Goal: Communication & Community: Answer question/provide support

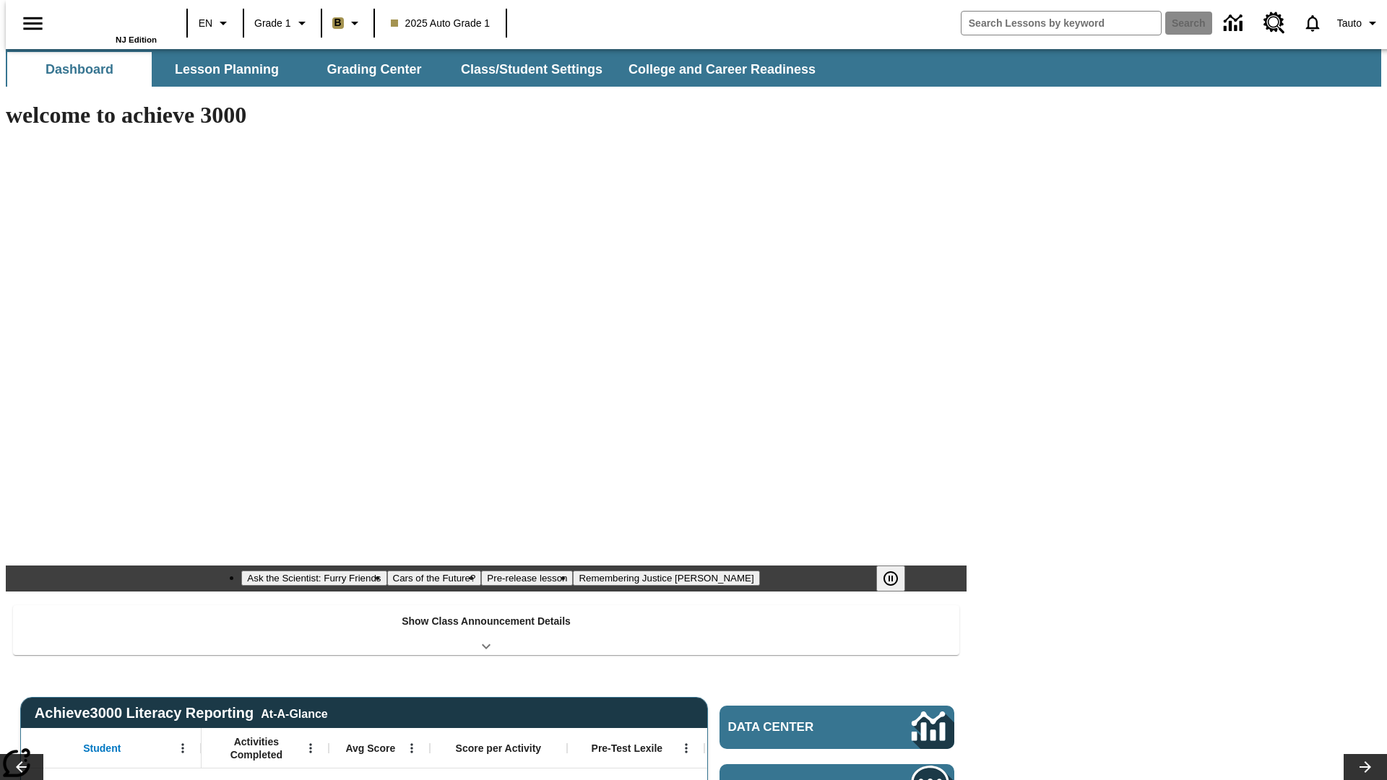
type input "-1"
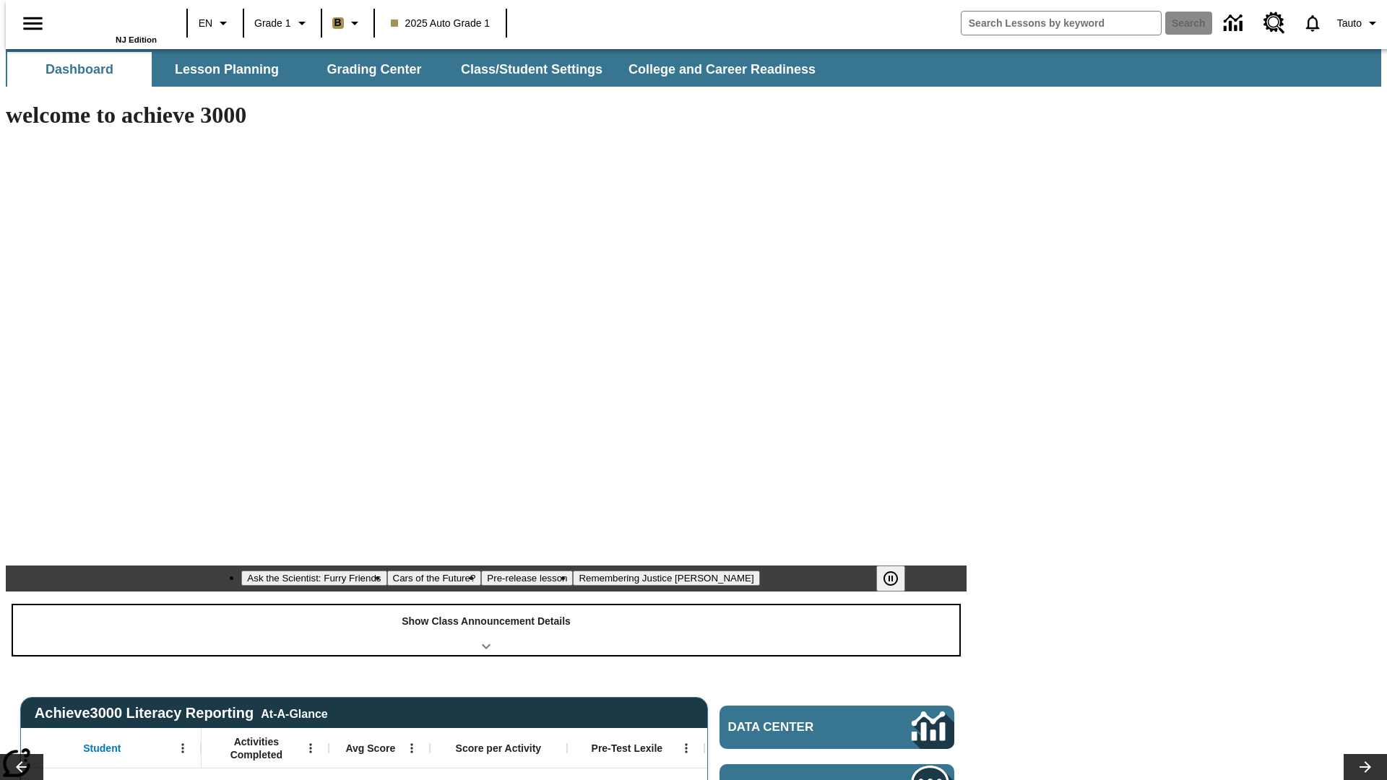
click at [486, 605] on div "Show Class Announcement Details" at bounding box center [486, 630] width 946 height 50
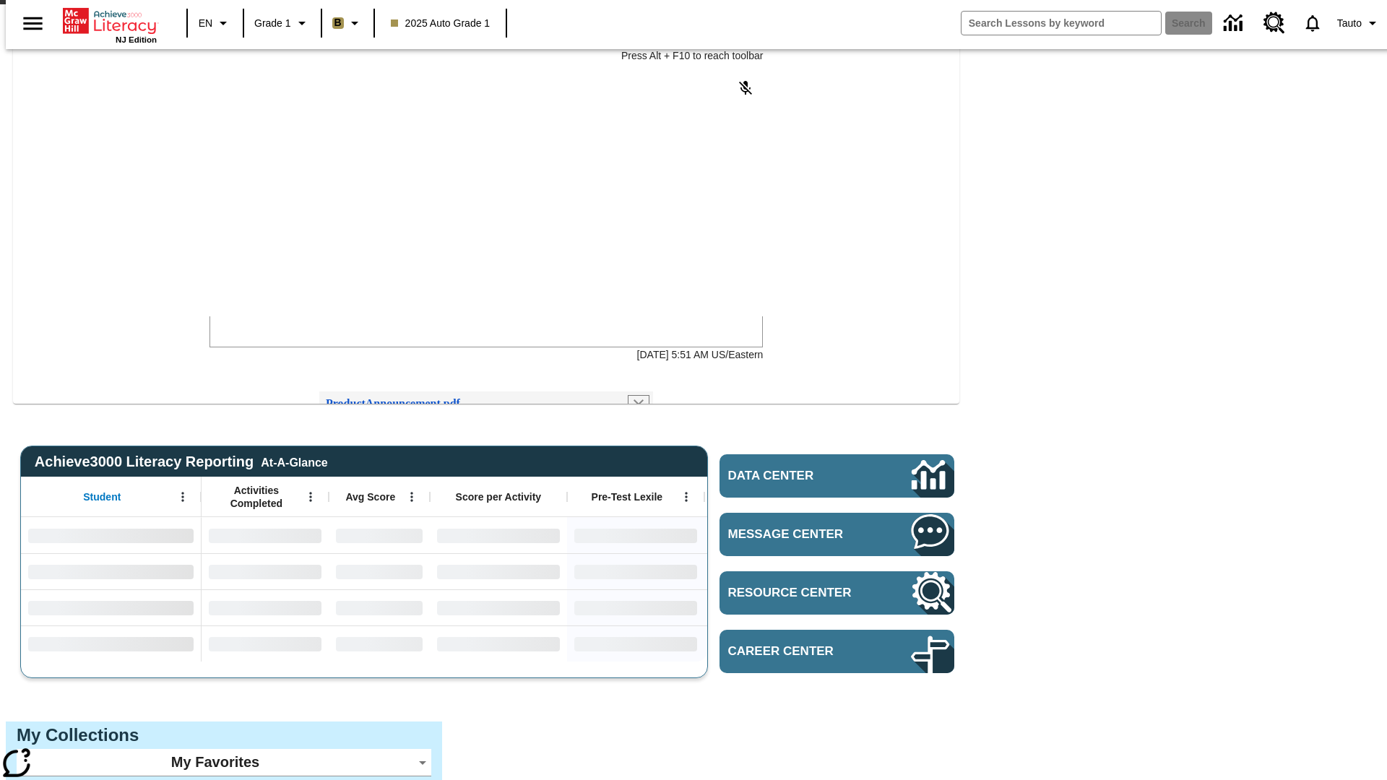
click at [634, 399] on icon "Remove attachment" at bounding box center [639, 404] width 10 height 10
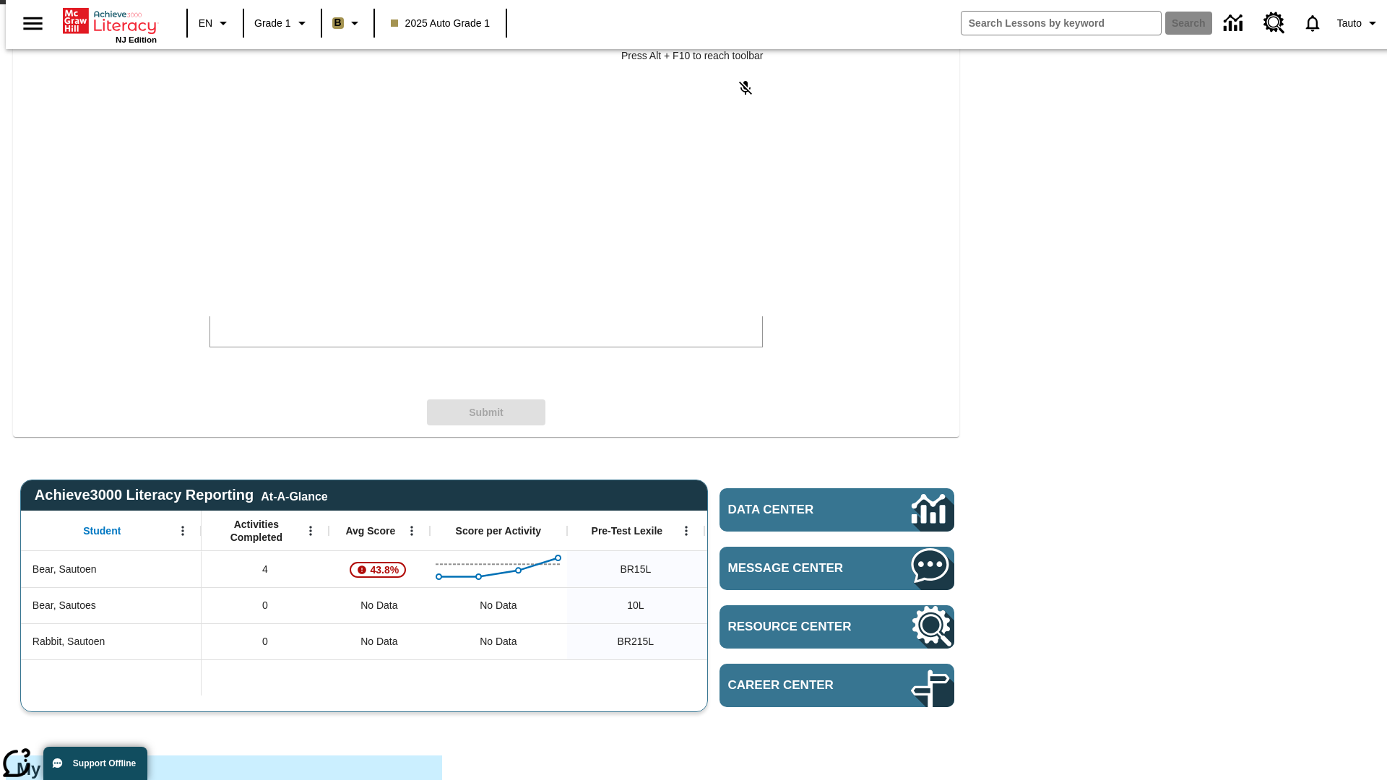
scroll to position [237, 0]
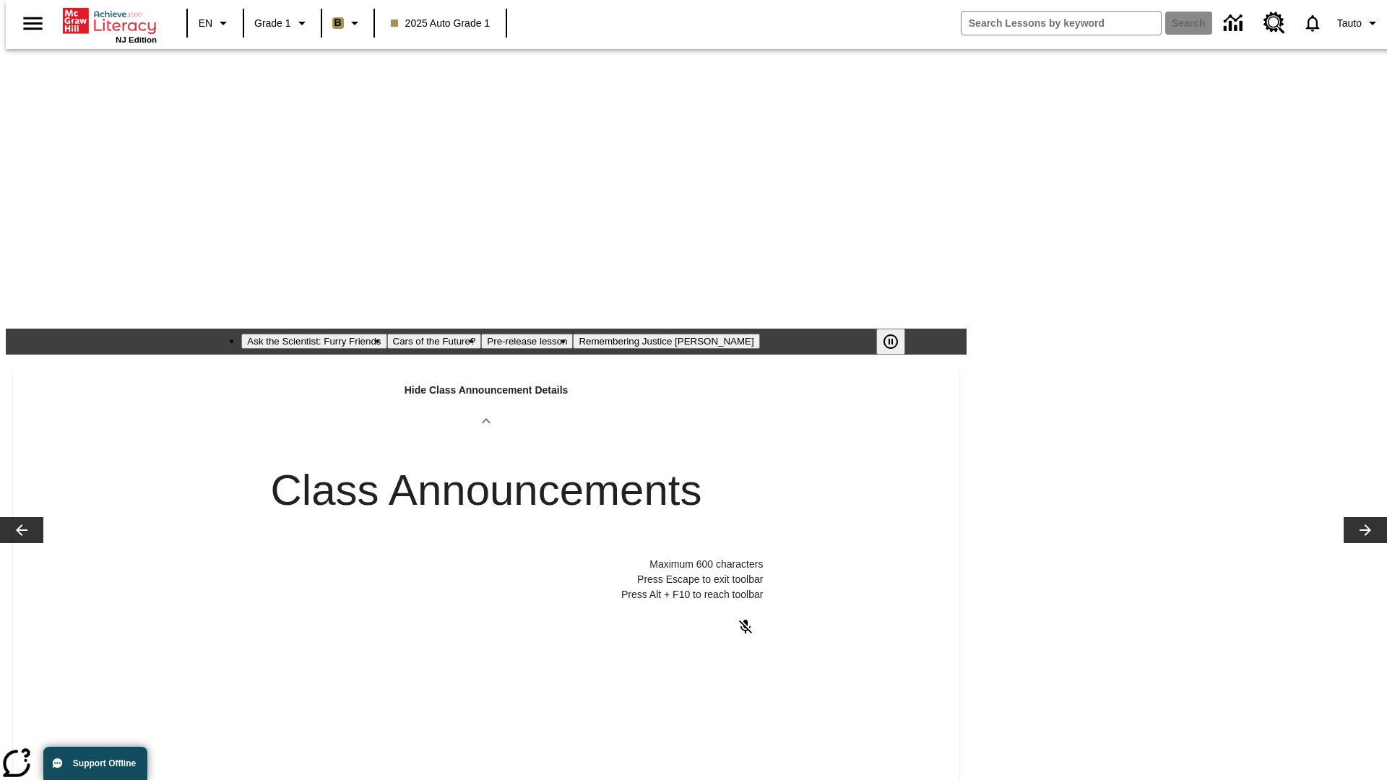
click at [420, 762] on body "Maximum 600 characters Press Escape to exit toolbar Press Alt + F10 to reach to…" at bounding box center [317, 760] width 205 height 13
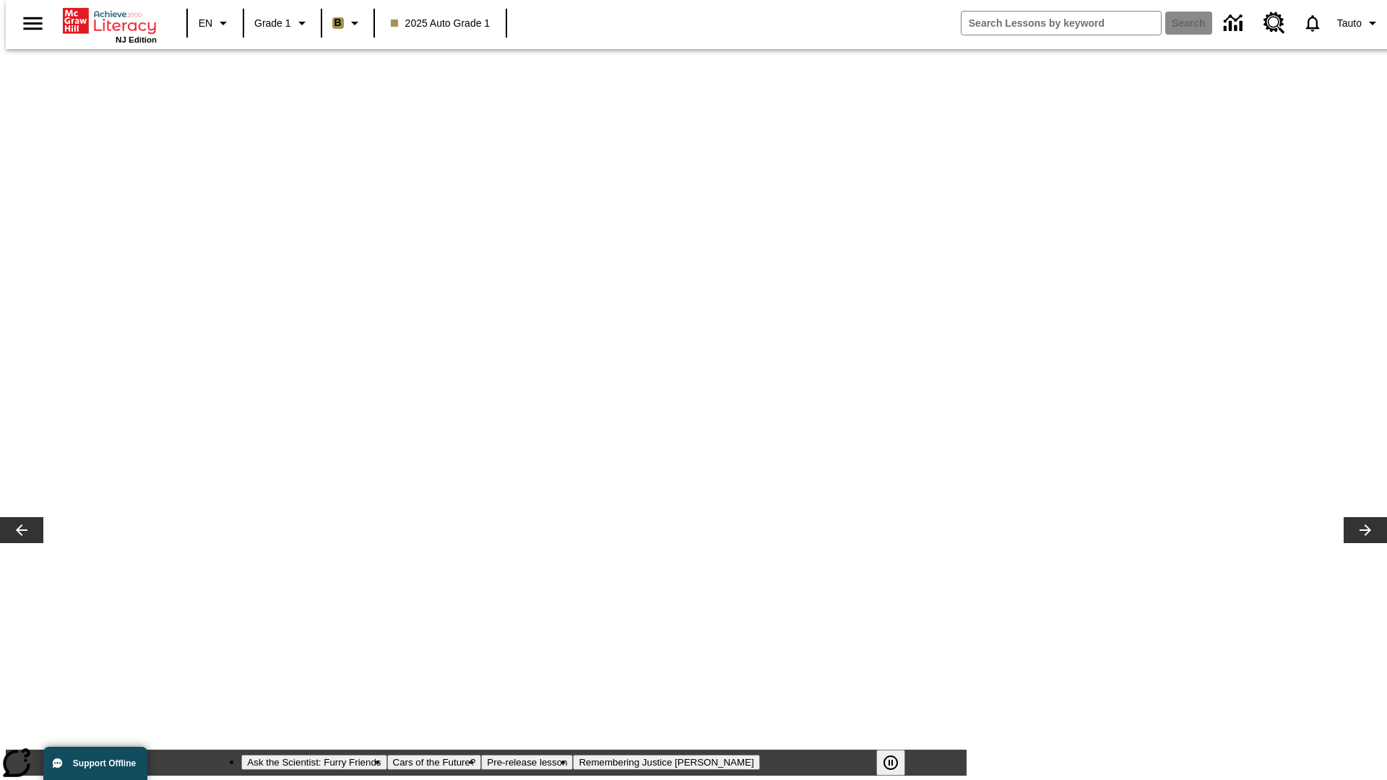
click at [1352, 23] on span "Tauto" at bounding box center [1349, 23] width 25 height 15
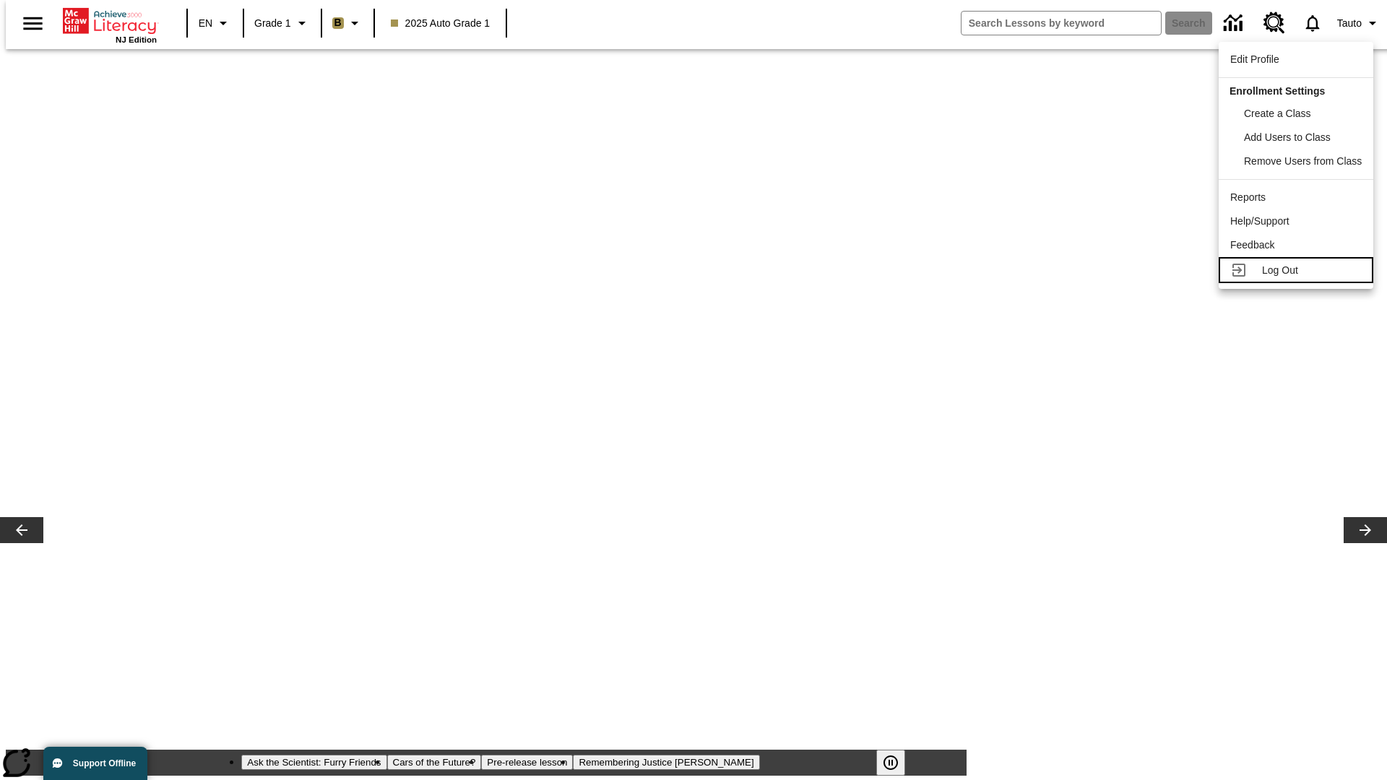
click at [1297, 270] on span "Log Out" at bounding box center [1280, 270] width 36 height 12
